Goal: Information Seeking & Learning: Learn about a topic

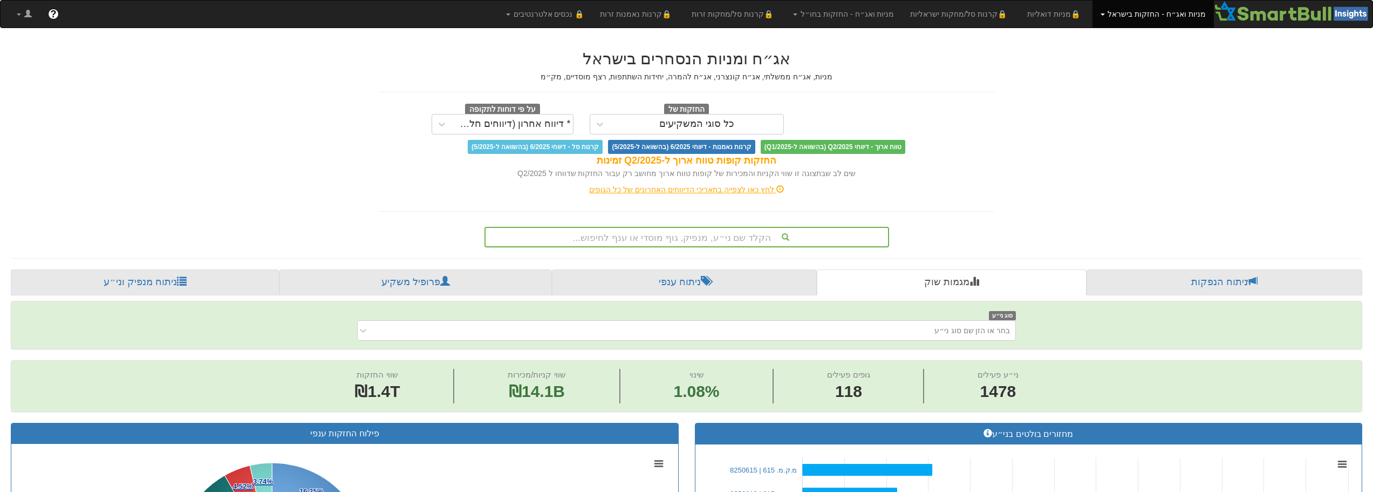
click at [642, 236] on div "הקלד שם ני״ע, מנפיק, גוף מוסדי או ענף לחיפוש..." at bounding box center [687, 237] width 405 height 21
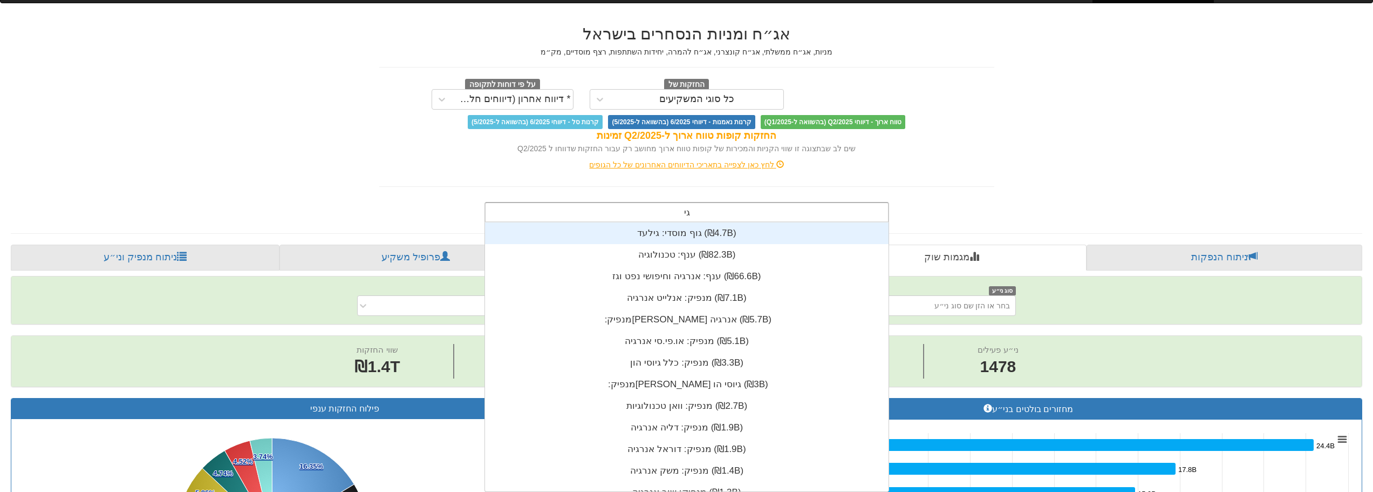
scroll to position [269, 0]
type input "ג"
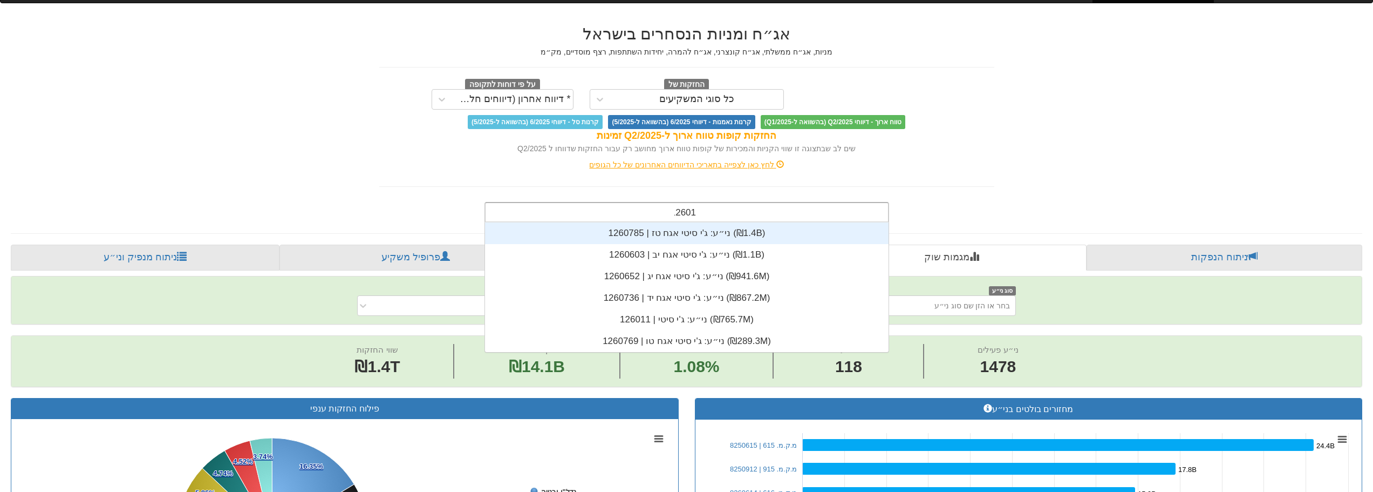
scroll to position [22, 0]
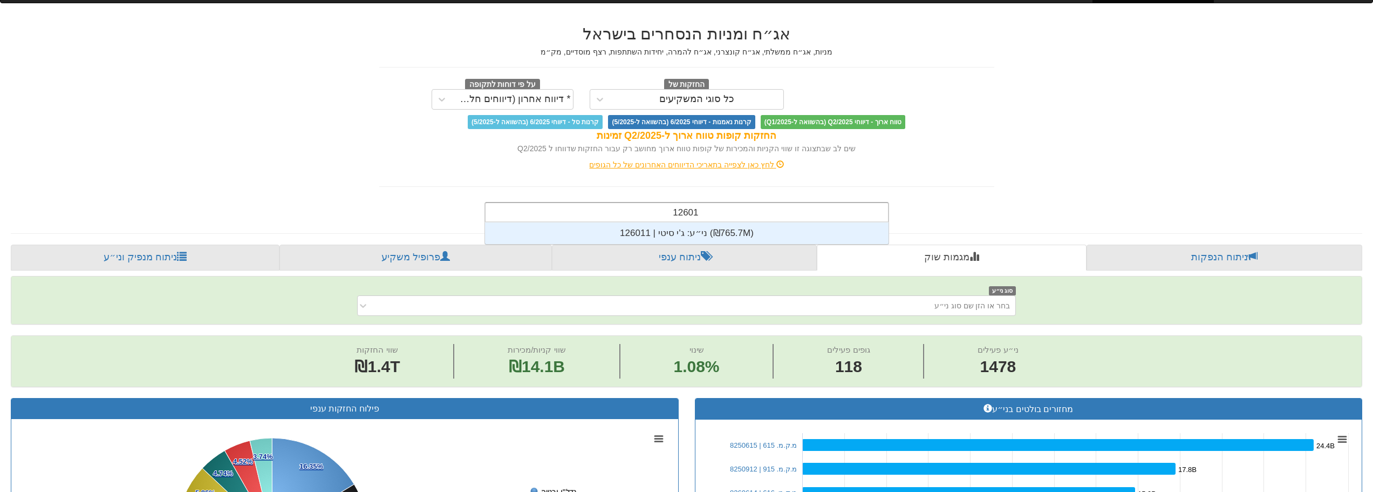
type input "126011"
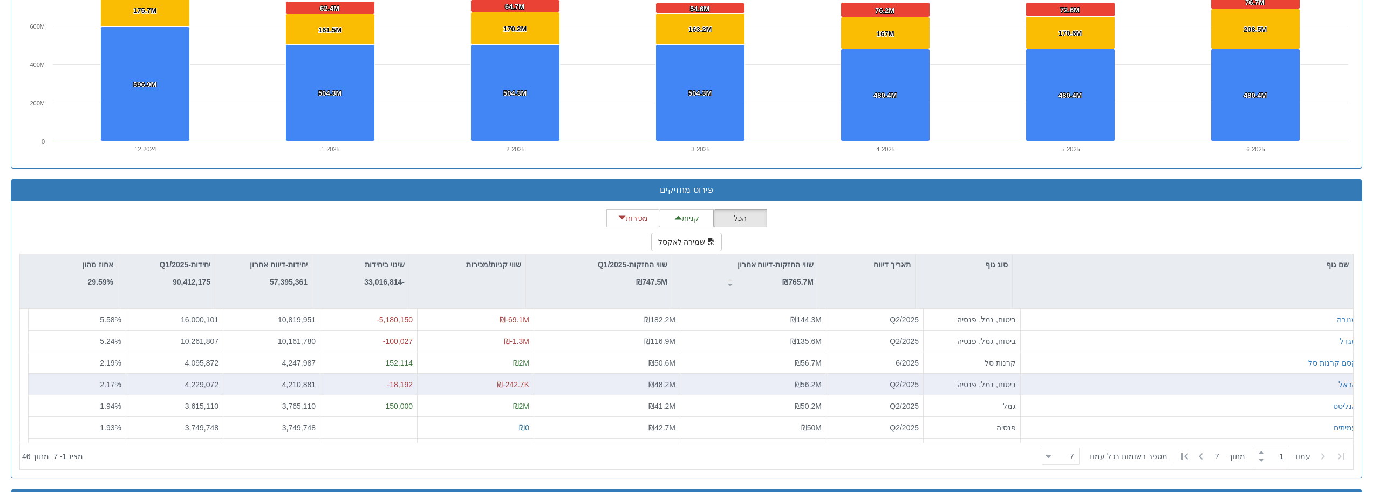
scroll to position [0, 1622]
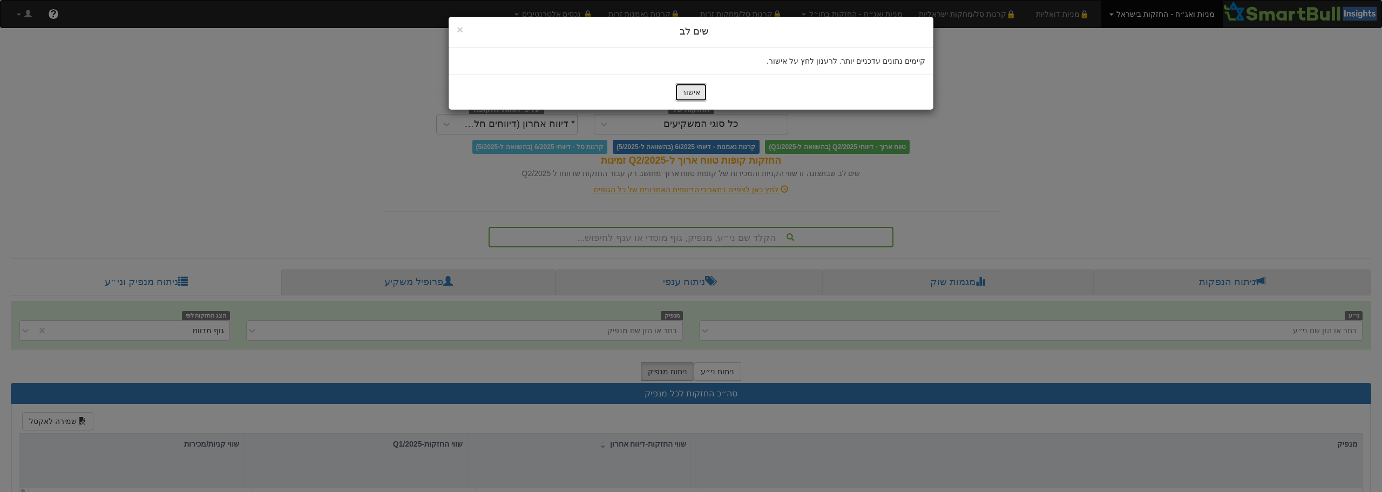
click at [699, 93] on button "אישור" at bounding box center [691, 92] width 32 height 18
click at [696, 91] on button "אישור" at bounding box center [691, 92] width 32 height 18
drag, startPoint x: 1044, startPoint y: 197, endPoint x: 1039, endPoint y: 175, distance: 22.1
click at [1044, 197] on div "× Close שים לב קיימים נתונים עדכניים יותר. לרענון לחץ על אישור. אישור" at bounding box center [691, 246] width 1382 height 492
